Goal: Task Accomplishment & Management: Manage account settings

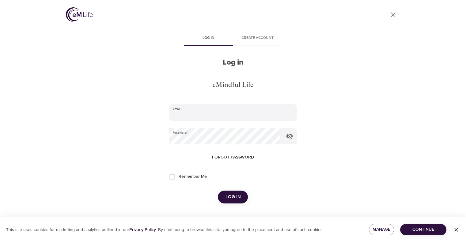
type input "[EMAIL_ADDRESS][DOMAIN_NAME]"
click at [237, 192] on button "Log in" at bounding box center [233, 197] width 30 height 13
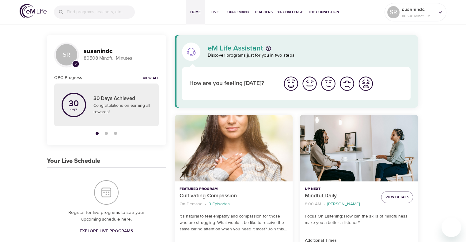
click at [323, 195] on p "Mindful Daily" at bounding box center [340, 196] width 71 height 8
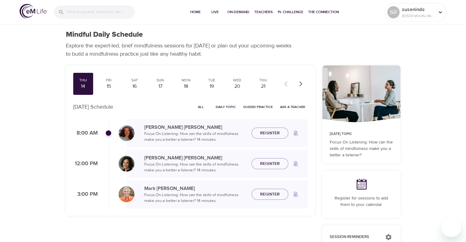
checkbox input "true"
click at [280, 127] on span "Join Now" at bounding box center [269, 126] width 27 height 8
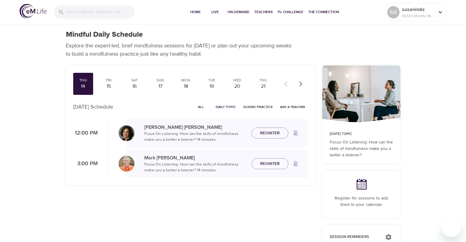
checkbox input "true"
click at [111, 80] on div "Fri" at bounding box center [108, 80] width 15 height 5
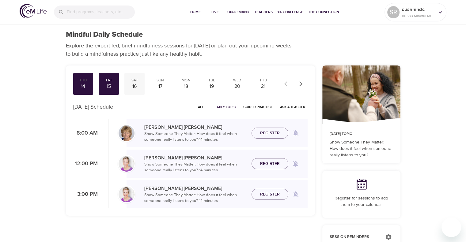
click at [141, 82] on div "Sat" at bounding box center [134, 80] width 15 height 5
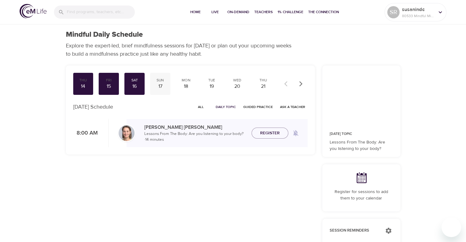
click at [163, 82] on div "Sun" at bounding box center [160, 80] width 15 height 5
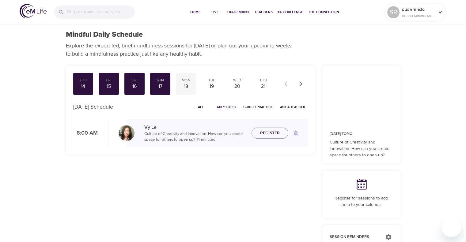
click at [186, 87] on div "18" at bounding box center [185, 86] width 15 height 7
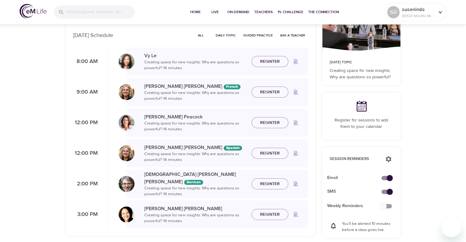
scroll to position [61, 0]
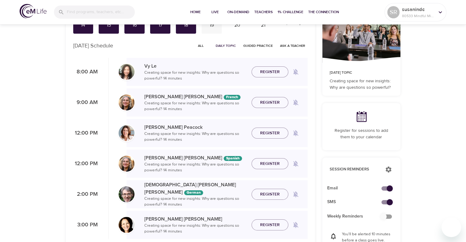
click at [211, 28] on div "19" at bounding box center [211, 25] width 15 height 7
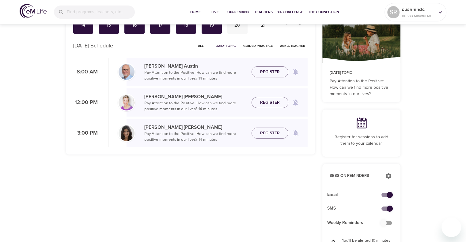
click at [235, 29] on div "Wed 20" at bounding box center [237, 23] width 20 height 22
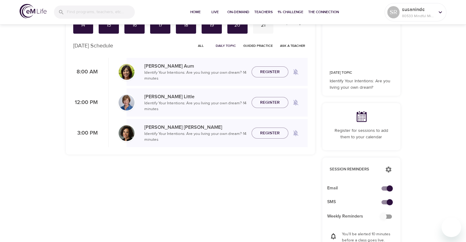
click at [259, 32] on div "Thu 21" at bounding box center [263, 23] width 20 height 22
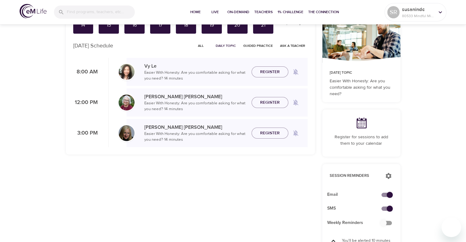
click at [301, 25] on icon "button" at bounding box center [301, 23] width 6 height 6
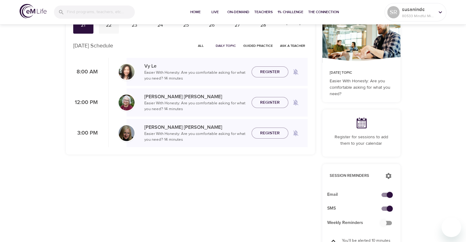
click at [112, 29] on div "Fri 22" at bounding box center [109, 23] width 20 height 22
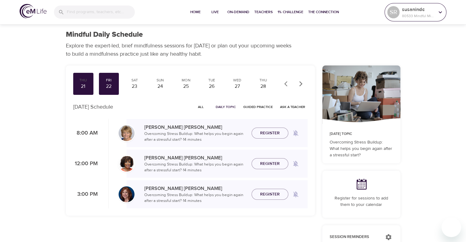
click at [441, 16] on div at bounding box center [439, 12] width 9 height 9
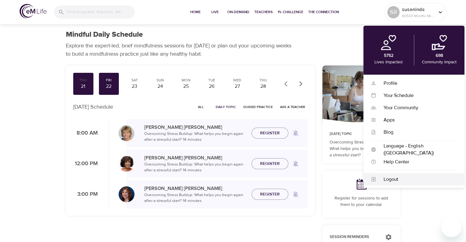
click at [383, 180] on div "Logout" at bounding box center [416, 179] width 81 height 7
